Goal: Information Seeking & Learning: Learn about a topic

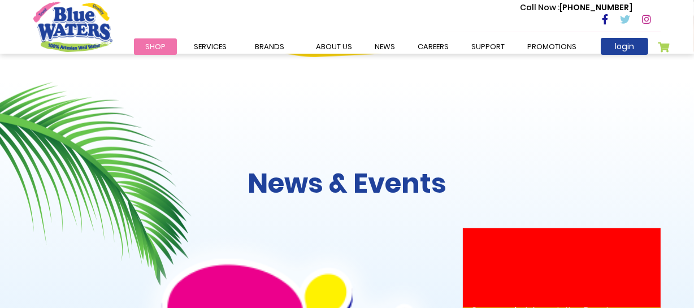
scroll to position [1181, 0]
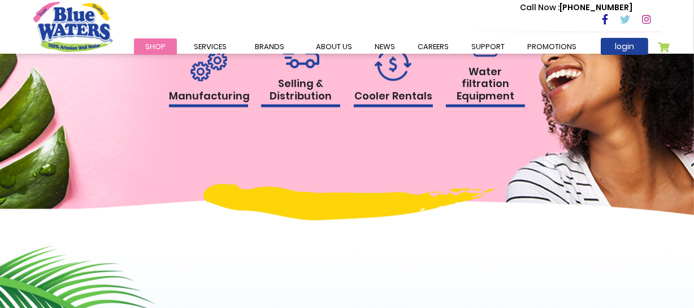
click at [306, 83] on h1 "Selling & Distribution" at bounding box center [300, 92] width 79 height 30
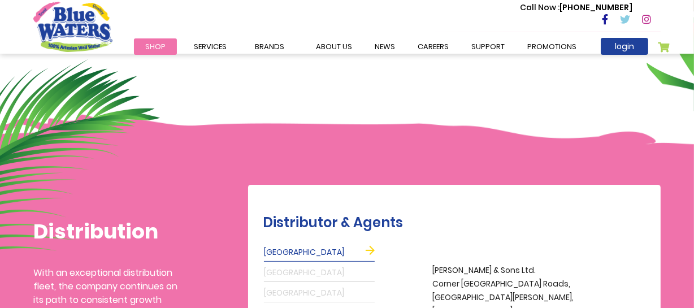
scroll to position [102, 0]
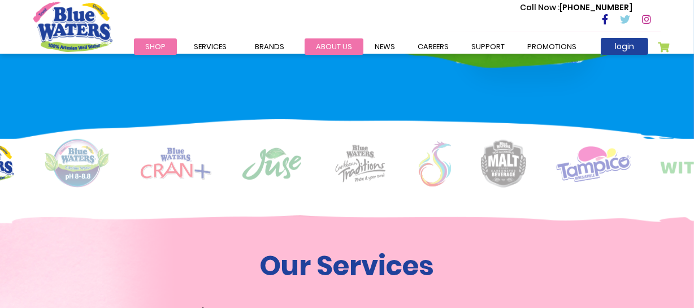
scroll to position [719, 0]
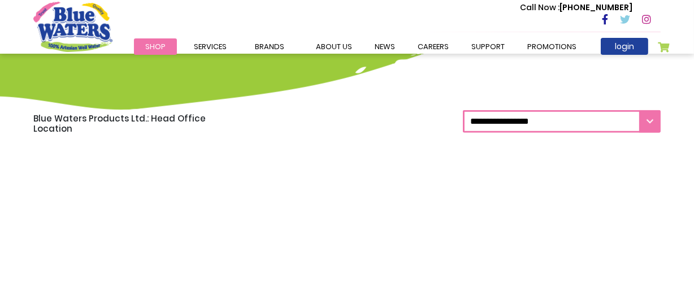
scroll to position [873, 0]
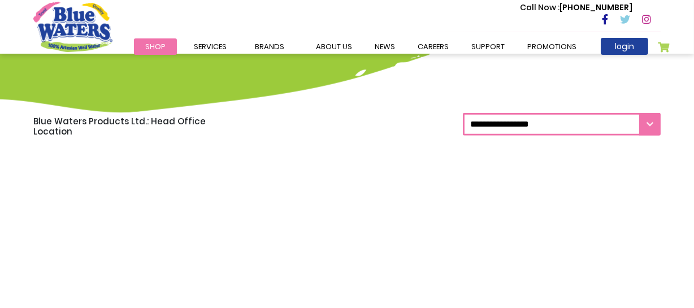
click at [526, 124] on select "**********" at bounding box center [562, 124] width 198 height 23
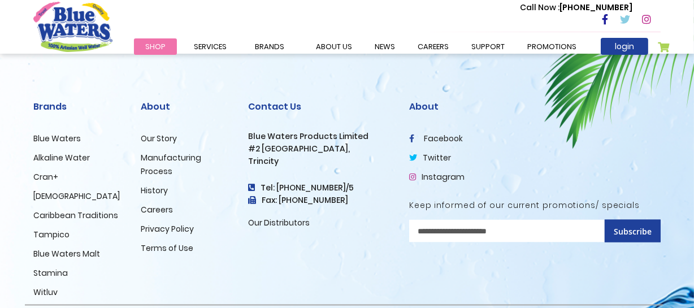
scroll to position [1489, 0]
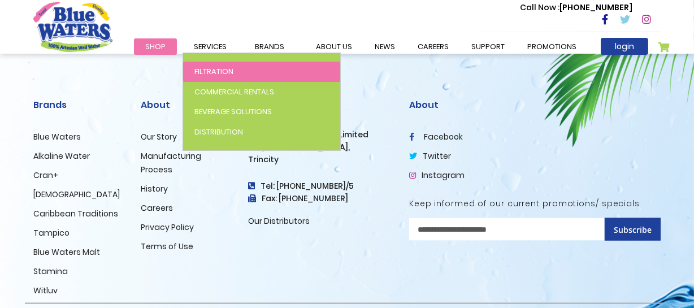
click at [209, 73] on span "Filtration" at bounding box center [213, 71] width 39 height 11
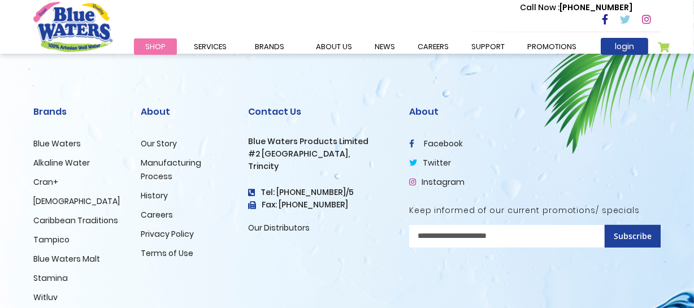
scroll to position [4018, 0]
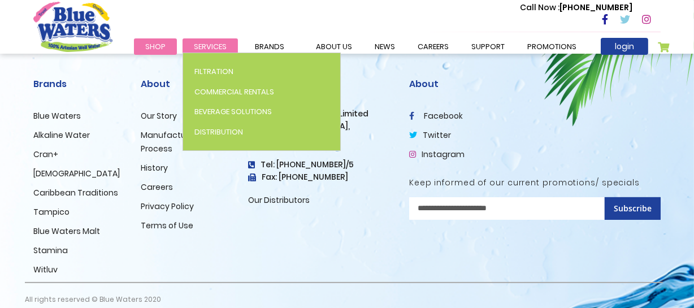
click at [218, 45] on span "Services" at bounding box center [210, 46] width 33 height 11
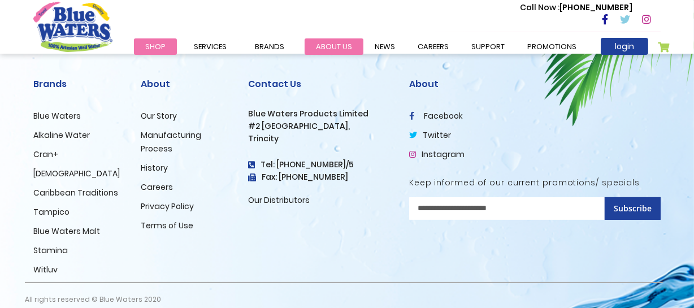
click at [335, 41] on link "about us" at bounding box center [334, 46] width 59 height 16
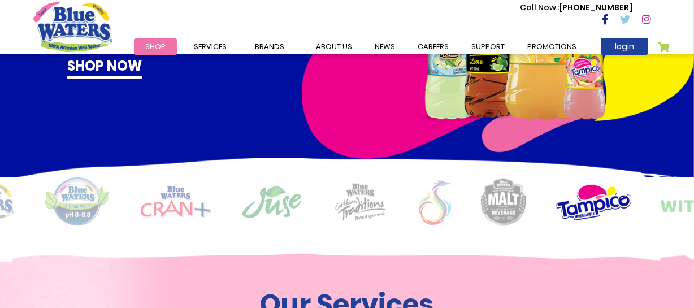
scroll to position [719, 0]
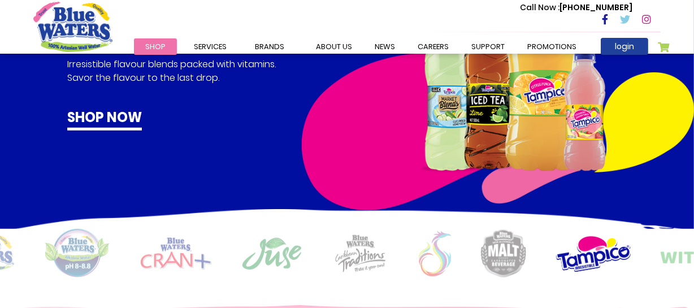
click at [510, 262] on img at bounding box center [503, 253] width 45 height 48
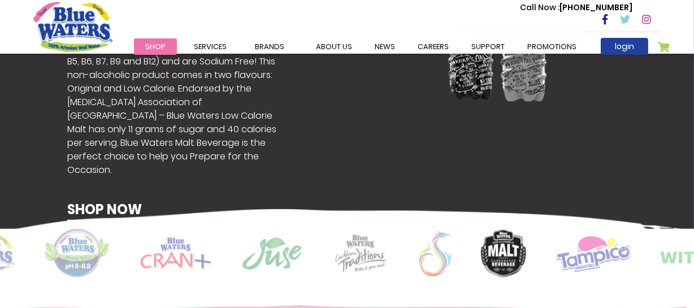
click at [72, 245] on img at bounding box center [77, 253] width 66 height 49
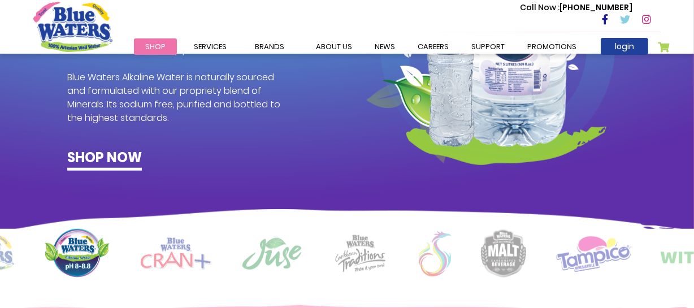
click at [175, 265] on img at bounding box center [175, 253] width 71 height 32
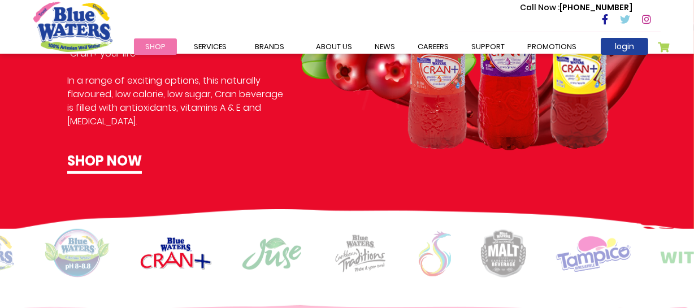
click at [268, 250] on img at bounding box center [271, 254] width 61 height 34
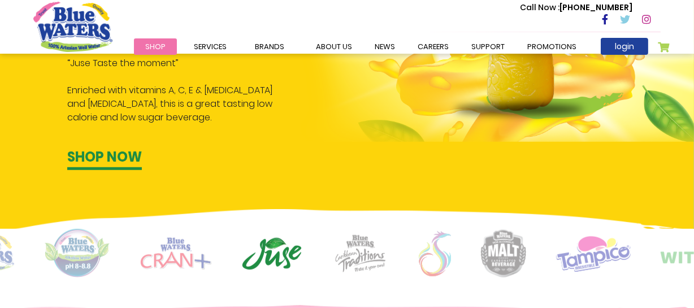
click at [368, 255] on img at bounding box center [360, 253] width 56 height 39
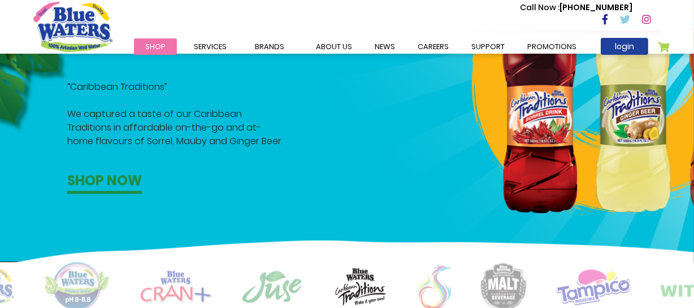
scroll to position [667, 0]
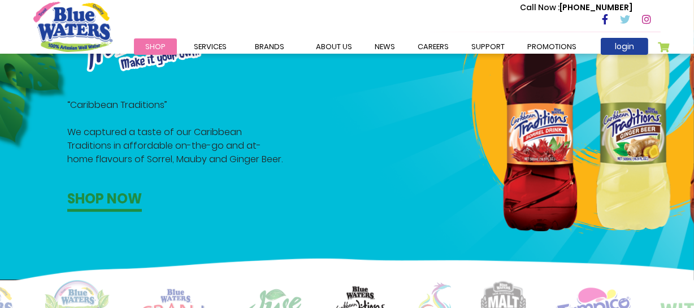
click at [484, 290] on img at bounding box center [503, 305] width 45 height 48
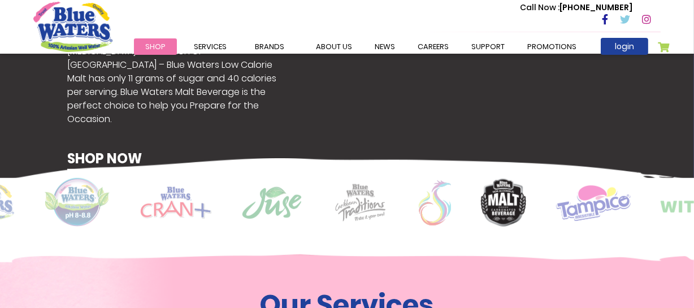
scroll to position [770, 0]
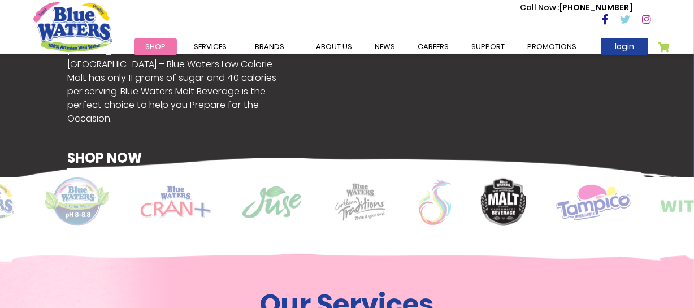
click at [590, 216] on img at bounding box center [593, 202] width 75 height 37
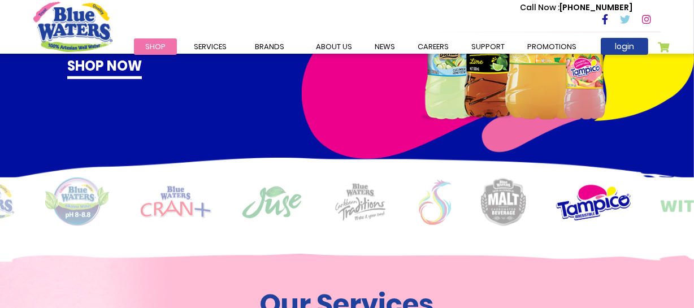
click at [673, 199] on img at bounding box center [700, 202] width 80 height 29
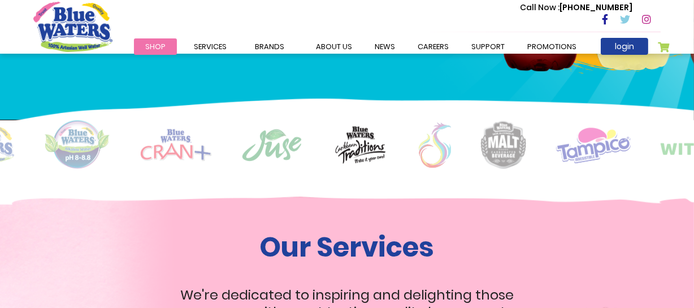
scroll to position [924, 0]
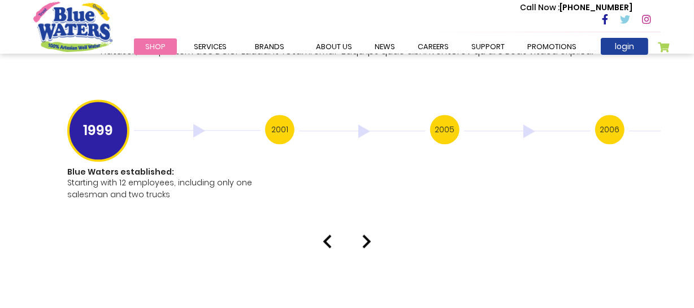
scroll to position [2272, 0]
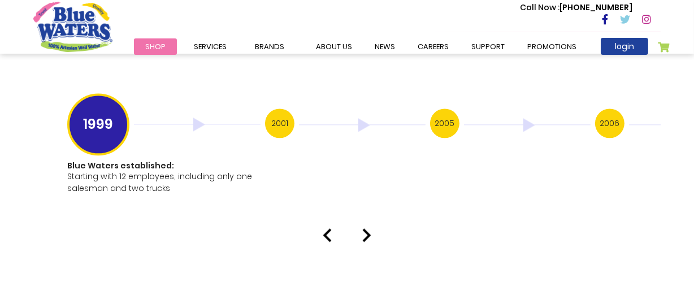
click at [362, 228] on div at bounding box center [347, 235] width 644 height 14
click at [367, 228] on img at bounding box center [366, 235] width 9 height 14
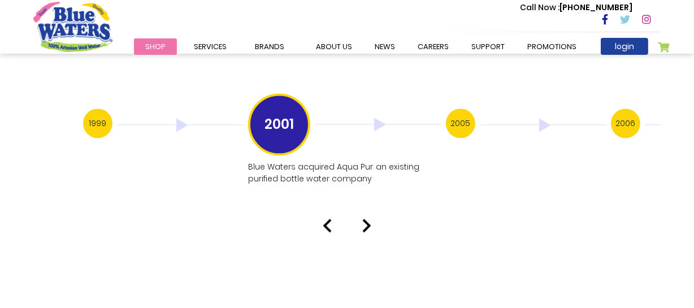
click at [369, 219] on img at bounding box center [366, 226] width 9 height 14
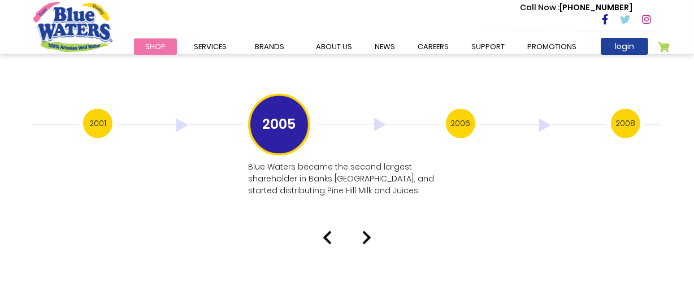
click at [369, 217] on div "Our History 1999 Blue Waters established: Starting with 12 employees, including…" at bounding box center [347, 16] width 694 height 455
click at [368, 231] on img at bounding box center [366, 238] width 9 height 14
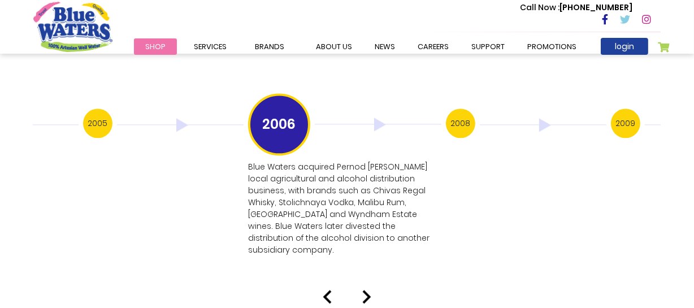
click at [371, 290] on div at bounding box center [347, 297] width 644 height 14
click at [363, 290] on img at bounding box center [366, 297] width 9 height 14
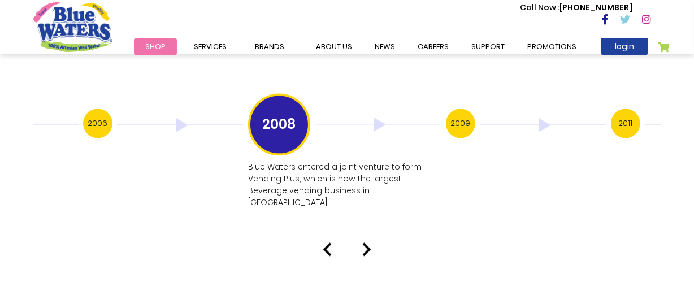
click at [370, 242] on img at bounding box center [366, 249] width 9 height 14
click at [368, 242] on img at bounding box center [366, 249] width 9 height 14
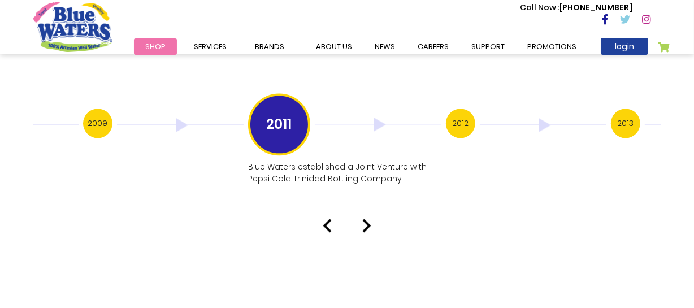
click at [366, 219] on img at bounding box center [366, 226] width 9 height 14
click at [371, 219] on div at bounding box center [347, 226] width 644 height 14
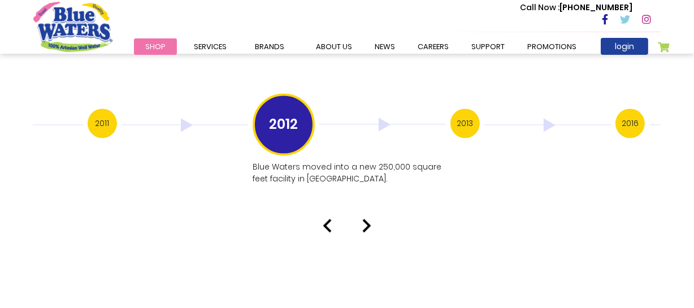
click at [370, 162] on p "Blue Waters moved into a new 250,000 square feet facility in [GEOGRAPHIC_DATA]." at bounding box center [348, 173] width 191 height 24
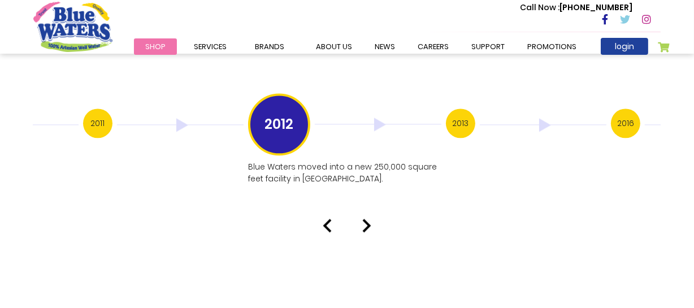
click at [364, 219] on img at bounding box center [366, 226] width 9 height 14
click at [98, 108] on h3 "2012" at bounding box center [97, 122] width 29 height 29
click at [328, 219] on img at bounding box center [327, 226] width 9 height 14
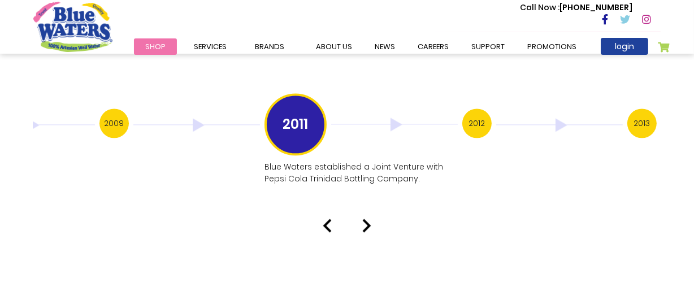
click at [328, 219] on img at bounding box center [327, 226] width 9 height 14
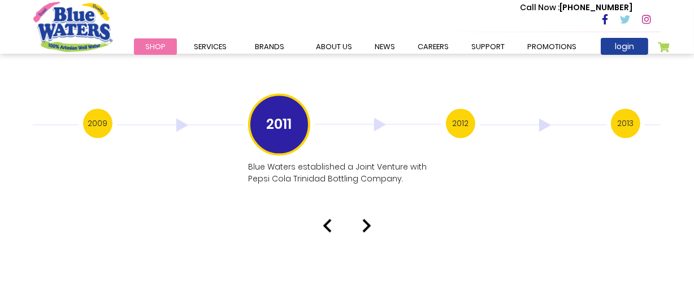
click at [326, 219] on img at bounding box center [327, 226] width 9 height 14
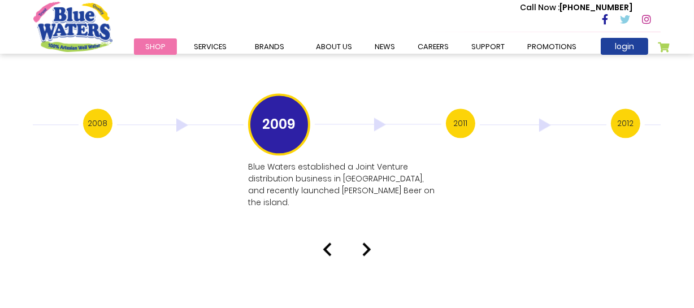
click at [326, 216] on div "Our History 1999 Blue Waters established: Starting with 12 employees, including…" at bounding box center [347, 22] width 694 height 467
click at [369, 242] on img at bounding box center [366, 249] width 9 height 14
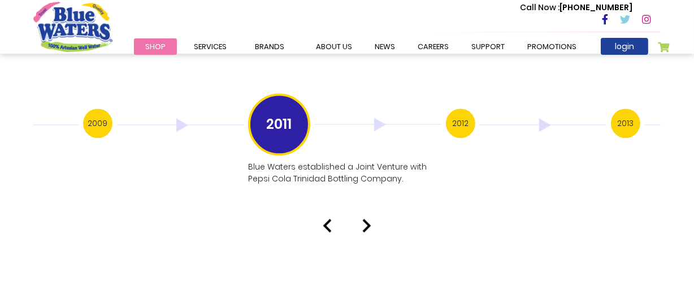
click at [362, 219] on div at bounding box center [347, 226] width 644 height 14
click at [364, 219] on img at bounding box center [366, 226] width 9 height 14
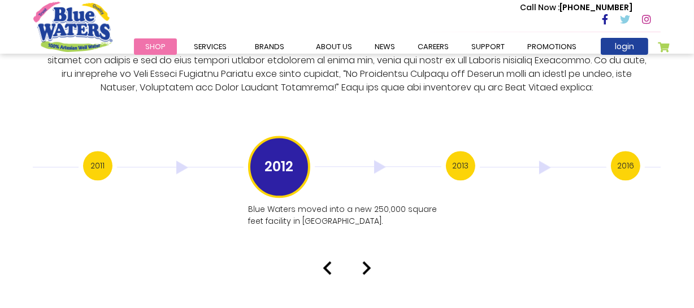
scroll to position [2260, 0]
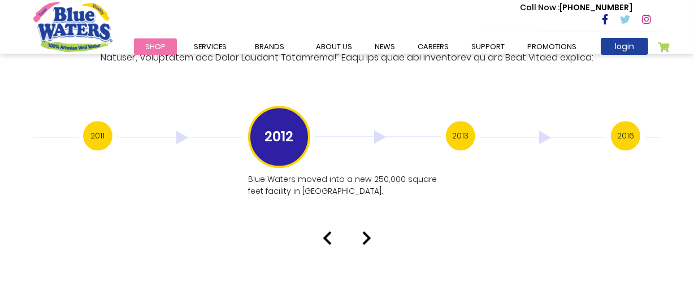
click at [462, 122] on h3 "2013" at bounding box center [460, 135] width 29 height 29
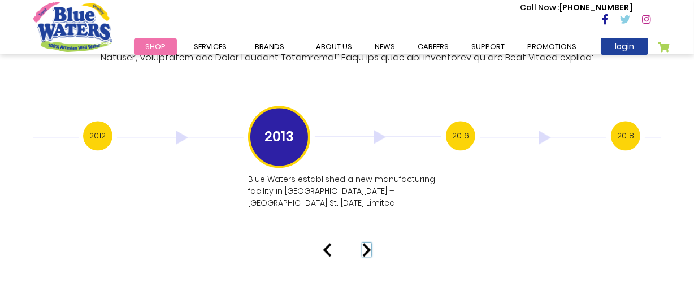
click at [369, 243] on img at bounding box center [366, 250] width 9 height 14
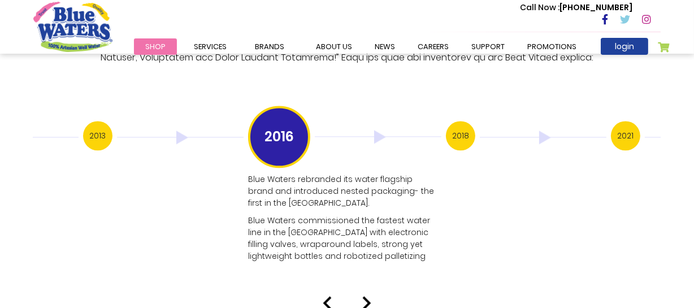
click at [373, 296] on div at bounding box center [347, 303] width 644 height 14
click at [367, 296] on img at bounding box center [366, 303] width 9 height 14
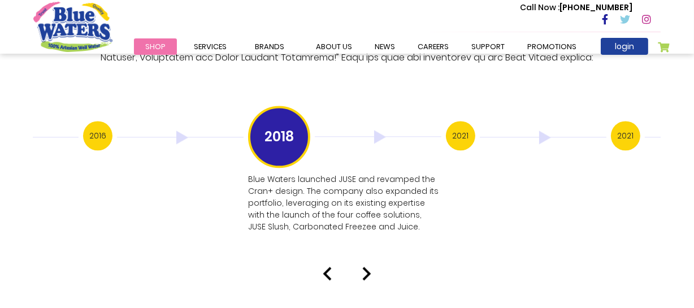
click at [368, 267] on img at bounding box center [366, 274] width 9 height 14
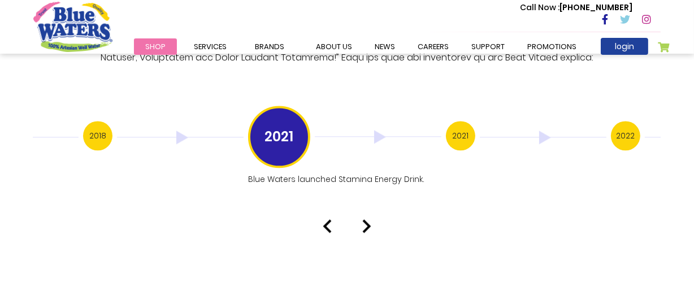
click at [367, 219] on img at bounding box center [366, 226] width 9 height 14
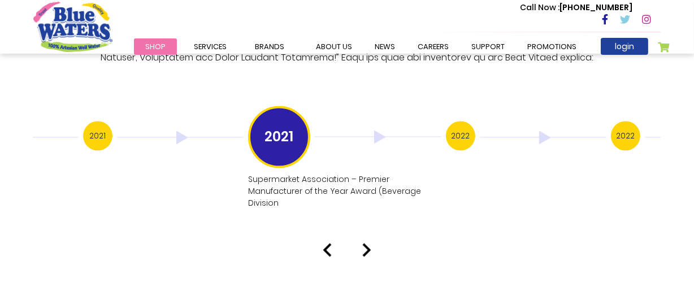
click at [367, 213] on div "Our History 1999 Blue Waters established: Starting with 12 employees, including…" at bounding box center [347, 29] width 694 height 455
click at [368, 243] on img at bounding box center [366, 250] width 9 height 14
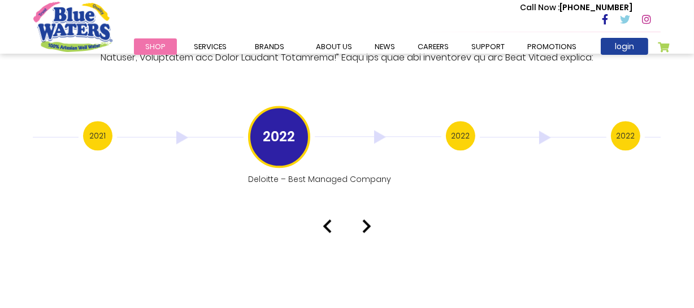
click at [362, 219] on img at bounding box center [366, 226] width 9 height 14
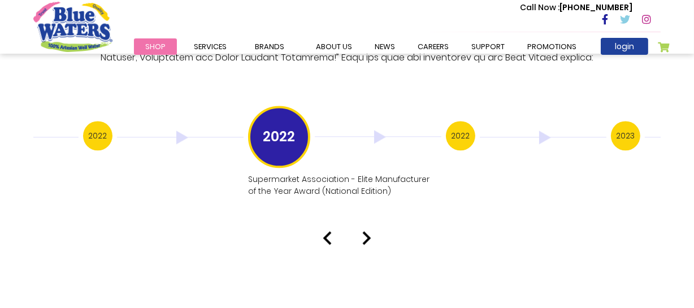
click at [364, 216] on div "Our History 1999 Blue Waters established: Starting with 12 employees, including…" at bounding box center [347, 23] width 694 height 443
click at [364, 231] on img at bounding box center [366, 238] width 9 height 14
click at [369, 231] on img at bounding box center [366, 238] width 9 height 14
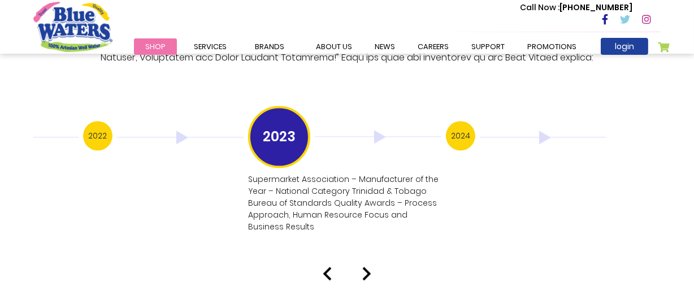
click at [327, 267] on img at bounding box center [327, 274] width 9 height 14
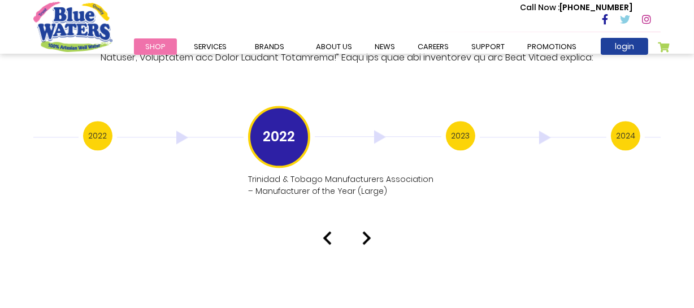
click at [367, 231] on img at bounding box center [366, 238] width 9 height 14
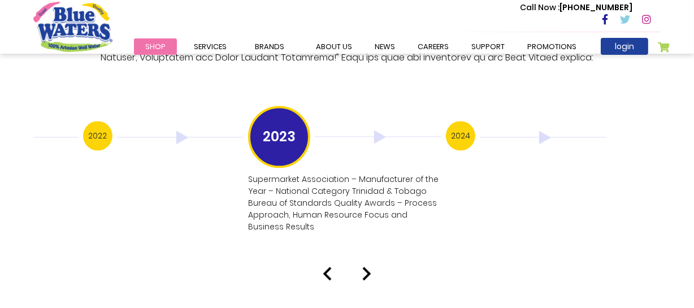
click at [367, 227] on div "Our History 1999 Blue Waters established: Starting with 12 employees, including…" at bounding box center [347, 41] width 694 height 479
click at [368, 225] on div "2023 Supermarket Association – Manufacturer of the Year – National Category Tri…" at bounding box center [347, 172] width 198 height 133
drag, startPoint x: 366, startPoint y: 258, endPoint x: 354, endPoint y: 258, distance: 11.3
click at [364, 267] on img at bounding box center [366, 274] width 9 height 14
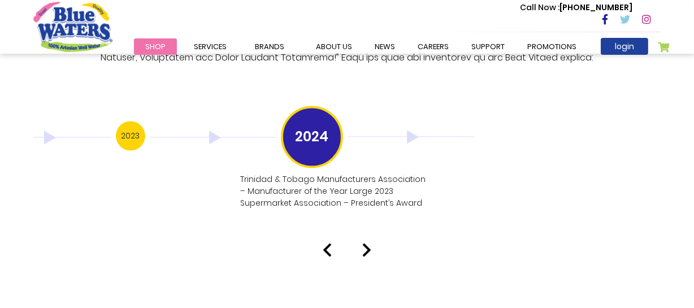
drag, startPoint x: 204, startPoint y: 162, endPoint x: 231, endPoint y: 164, distance: 27.2
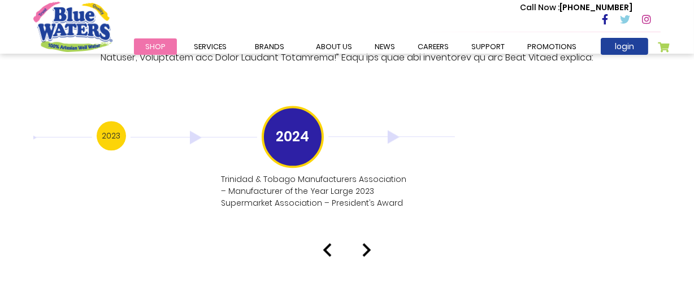
drag, startPoint x: 247, startPoint y: 167, endPoint x: 259, endPoint y: 166, distance: 11.9
click at [260, 173] on p "Trinidad & Tobago Manufacturers Association – Manufacturer of the Year Large 20…" at bounding box center [316, 191] width 191 height 36
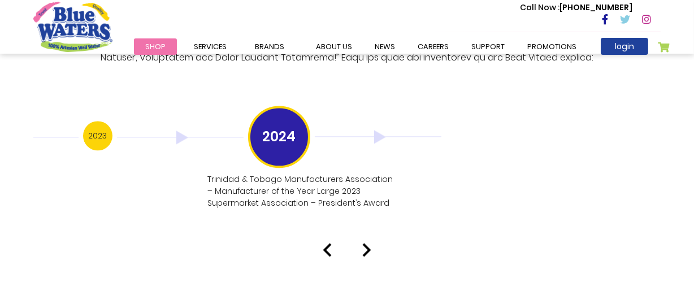
click at [320, 243] on div at bounding box center [347, 250] width 644 height 14
click at [322, 243] on div at bounding box center [347, 250] width 644 height 14
click at [326, 243] on img at bounding box center [327, 250] width 9 height 14
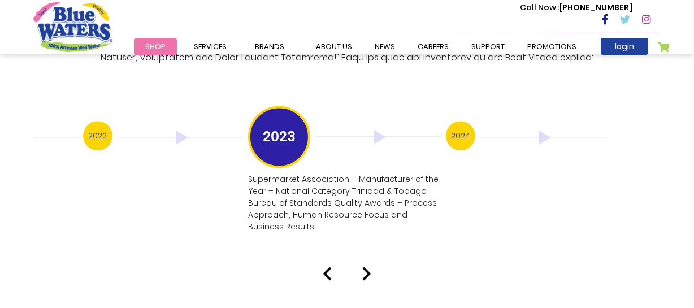
click at [324, 267] on img at bounding box center [327, 274] width 9 height 14
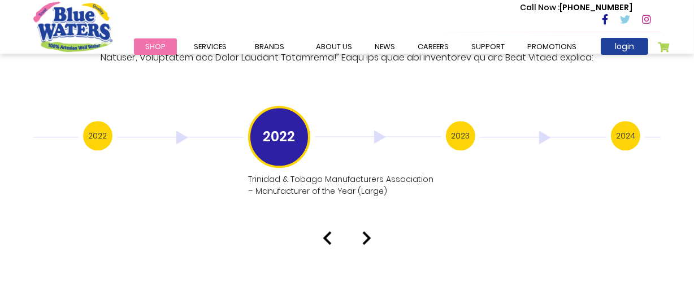
click at [330, 231] on img at bounding box center [327, 238] width 9 height 14
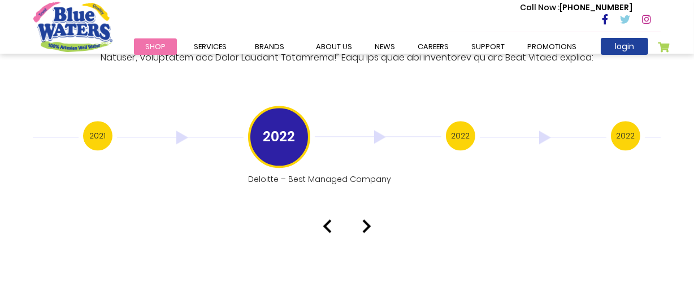
click at [330, 219] on img at bounding box center [327, 226] width 9 height 14
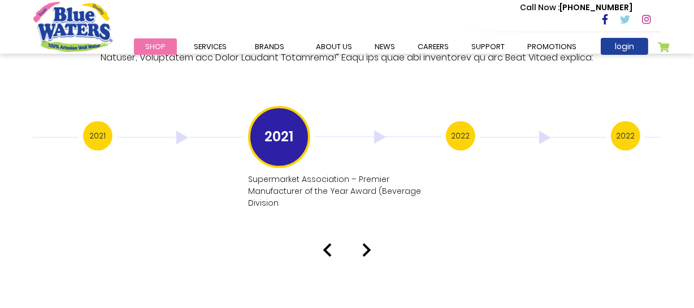
click at [328, 218] on div "Our History 1999 Blue Waters established: Starting with 12 employees, including…" at bounding box center [347, 29] width 694 height 455
click at [329, 243] on img at bounding box center [327, 250] width 9 height 14
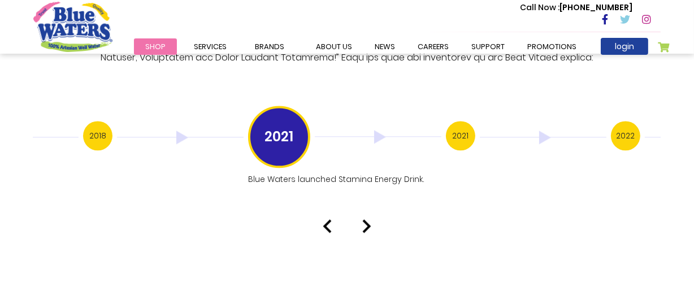
click at [369, 219] on img at bounding box center [366, 226] width 9 height 14
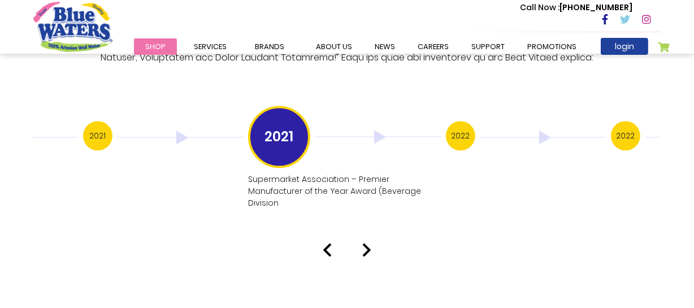
drag, startPoint x: 381, startPoint y: 124, endPoint x: 435, endPoint y: 123, distance: 54.2
click at [381, 130] on img at bounding box center [378, 137] width 127 height 14
click at [453, 124] on h3 "2022" at bounding box center [460, 135] width 29 height 29
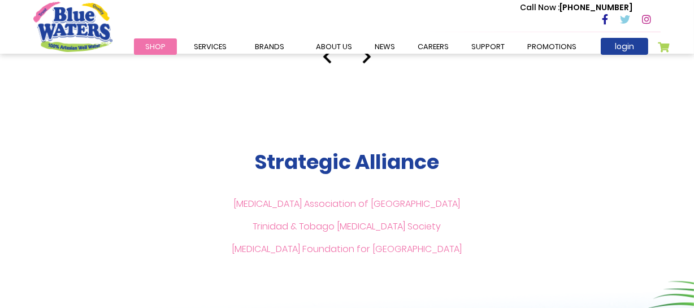
scroll to position [2516, 0]
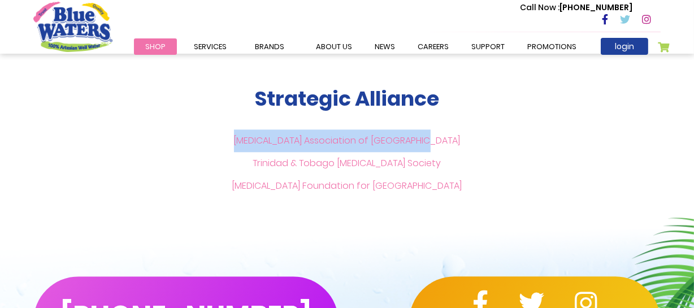
drag, startPoint x: 244, startPoint y: 127, endPoint x: 456, endPoint y: 133, distance: 212.5
click at [456, 133] on p "Diabetes Association of Trinidad & Tobago Trinidad & Tobago Cancer Society Panc…" at bounding box center [347, 163] width 230 height 68
click at [345, 134] on link "[MEDICAL_DATA] Association of [GEOGRAPHIC_DATA]" at bounding box center [347, 140] width 227 height 13
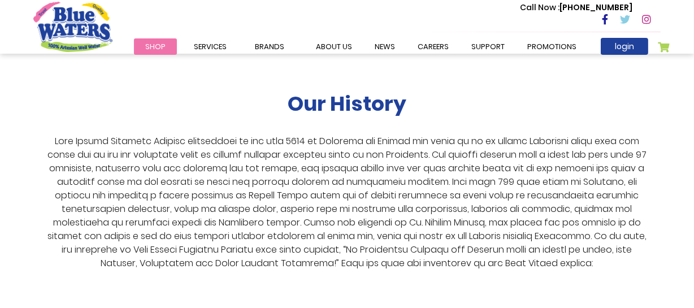
scroll to position [2311, 0]
